Goal: Book appointment/travel/reservation

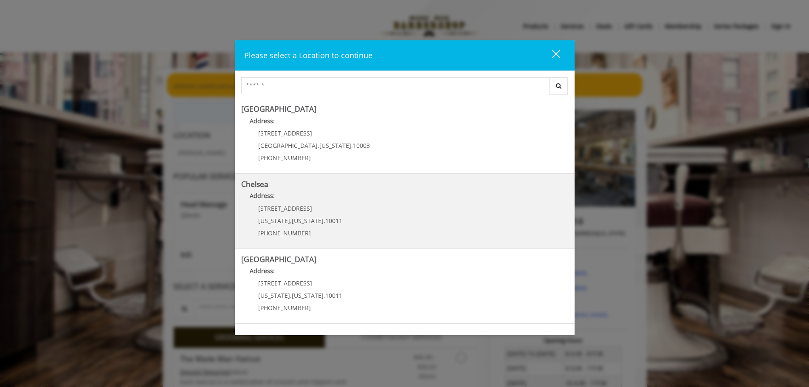
click at [386, 203] on p "Address:" at bounding box center [404, 198] width 327 height 14
